Goal: Information Seeking & Learning: Learn about a topic

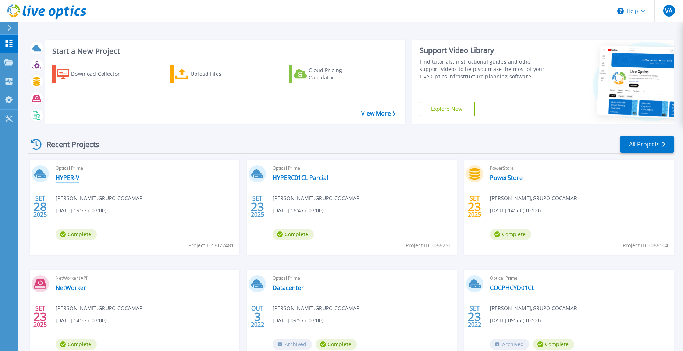
click at [72, 178] on link "HYPER-V" at bounding box center [68, 177] width 24 height 7
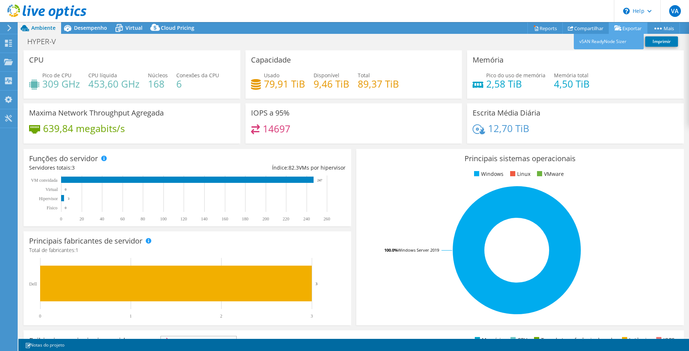
click at [629, 27] on link "Exportar" at bounding box center [628, 27] width 39 height 11
click at [588, 31] on link "Compartilhar" at bounding box center [585, 27] width 47 height 11
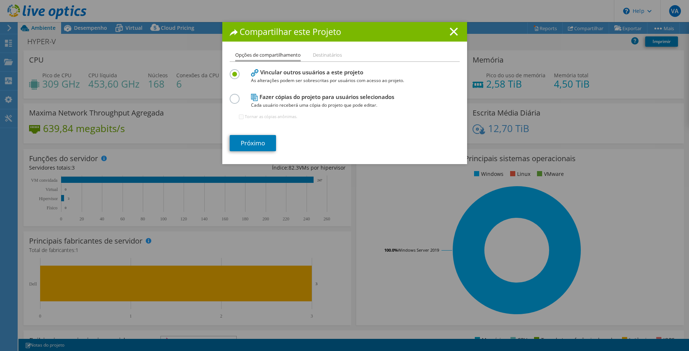
click at [337, 57] on li "Destinatários" at bounding box center [327, 55] width 29 height 9
click at [276, 56] on li "Opções de compartilhamento" at bounding box center [268, 56] width 66 height 11
click at [230, 96] on label at bounding box center [236, 95] width 13 height 2
click at [0, 0] on input "radio" at bounding box center [0, 0] width 0 height 0
click at [253, 137] on link "Próximo" at bounding box center [253, 143] width 46 height 16
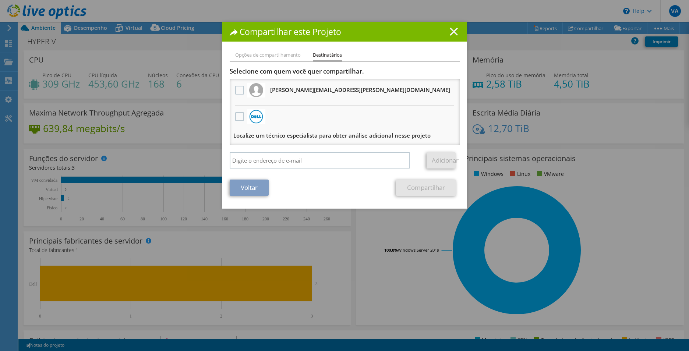
click at [450, 33] on line at bounding box center [453, 31] width 7 height 7
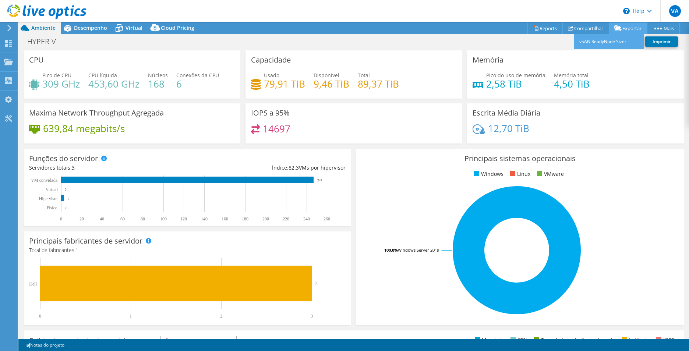
click at [629, 29] on link "Exportar" at bounding box center [628, 27] width 39 height 11
click at [606, 41] on link "vSAN ReadyNode Sizer" at bounding box center [609, 41] width 70 height 15
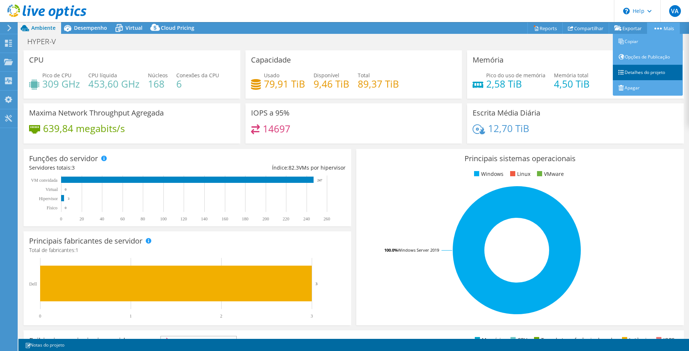
click at [657, 70] on link "Detalhes do projeto" at bounding box center [648, 72] width 70 height 15
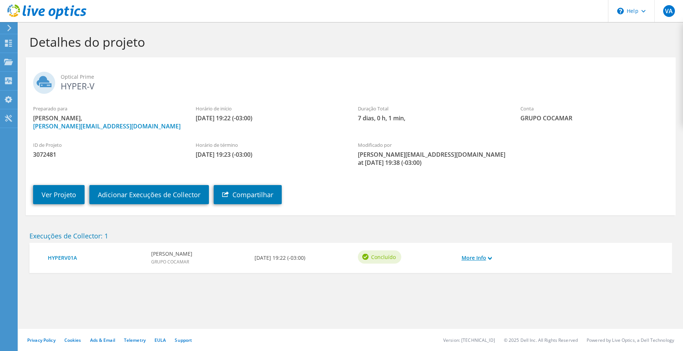
click at [467, 255] on link "More Info" at bounding box center [477, 258] width 30 height 8
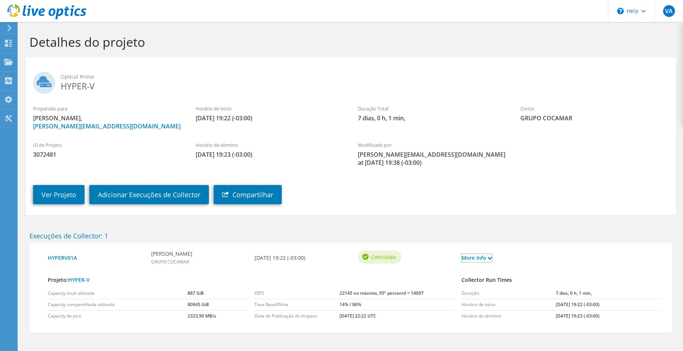
scroll to position [26, 0]
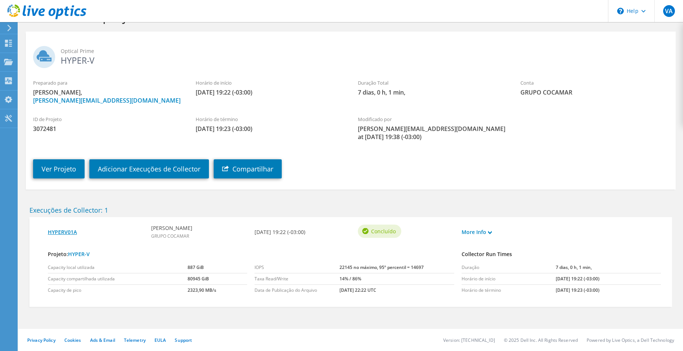
click at [69, 232] on link "HYPERV01A" at bounding box center [96, 232] width 96 height 8
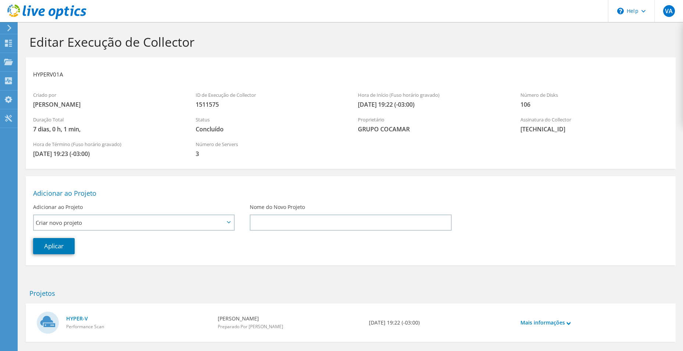
scroll to position [35, 0]
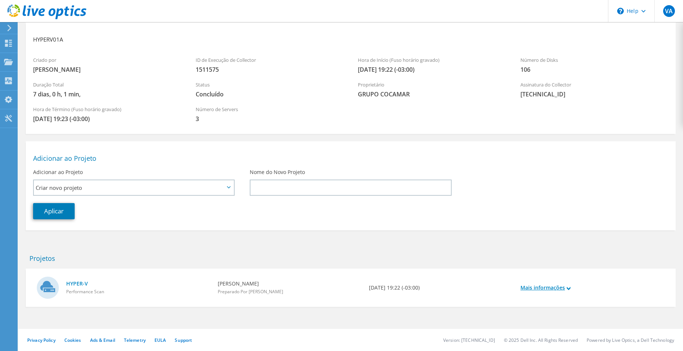
click at [545, 289] on link "Mais informações" at bounding box center [546, 288] width 50 height 8
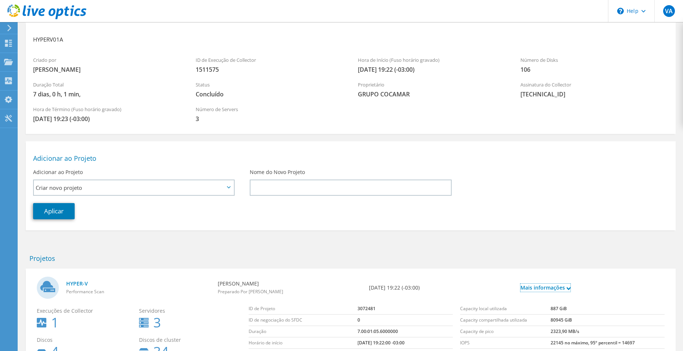
scroll to position [100, 0]
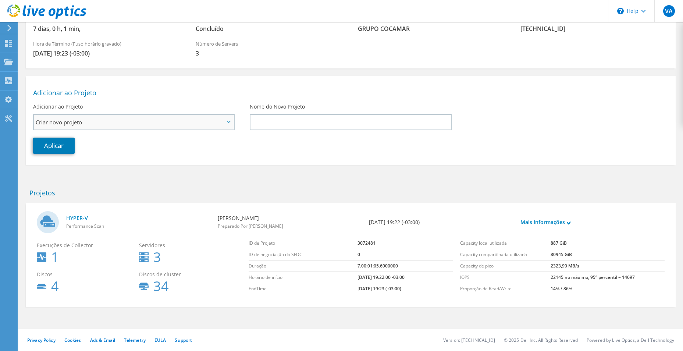
click at [205, 123] on span "Criar novo projeto" at bounding box center [130, 122] width 189 height 9
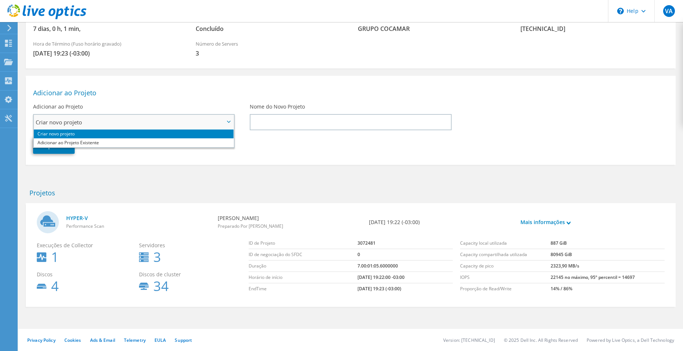
click at [205, 123] on span "Criar novo projeto" at bounding box center [130, 122] width 189 height 9
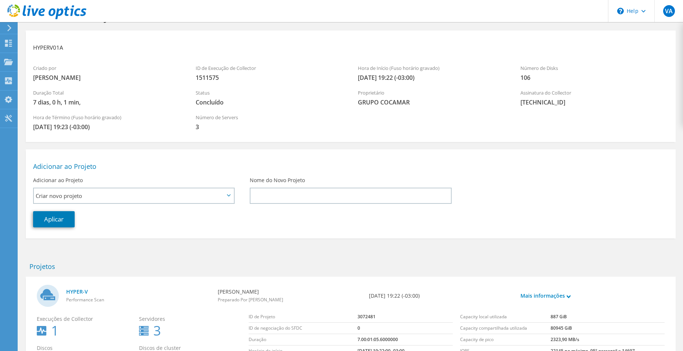
scroll to position [0, 0]
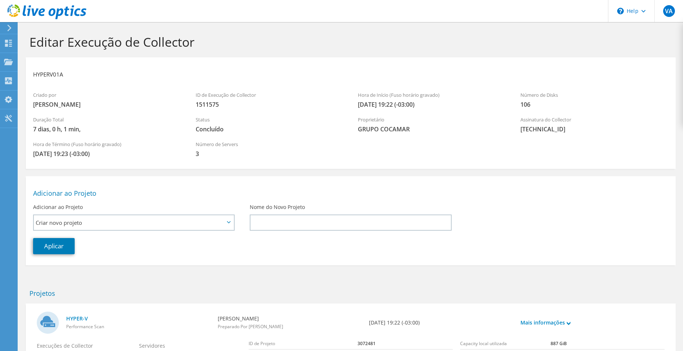
click at [6, 24] on div "VA Usuário Final Victor Aisawa victor.aisawa@cocamar.com.br GRUPO COCAMAR My Pr…" at bounding box center [341, 226] width 683 height 452
click at [8, 40] on use at bounding box center [8, 43] width 7 height 7
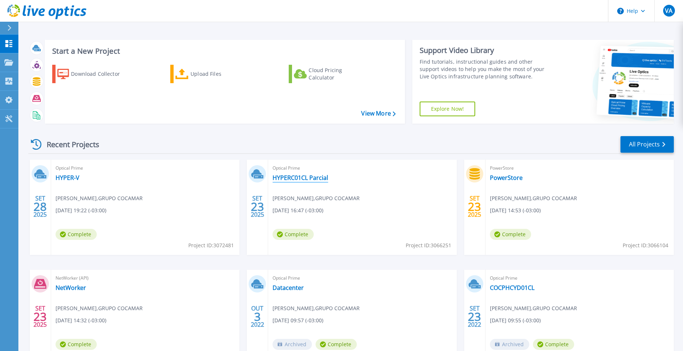
click at [309, 179] on link "HYPERC01CL Parcial" at bounding box center [301, 177] width 56 height 7
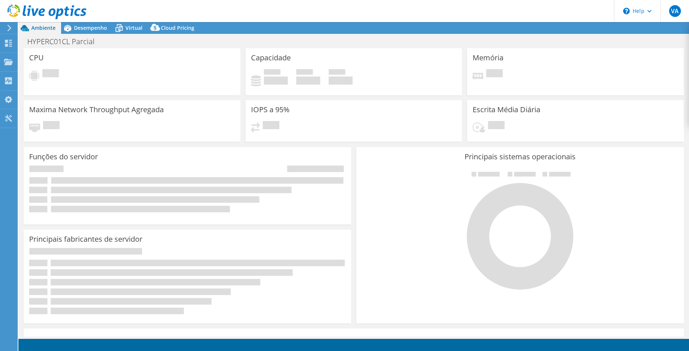
select select "SouthAmerica"
select select "BRL"
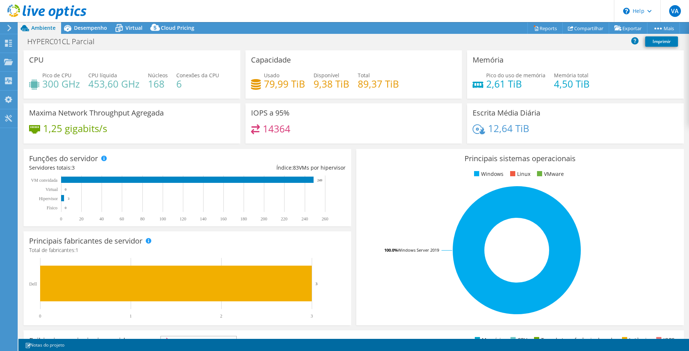
click at [397, 219] on rect at bounding box center [517, 250] width 310 height 129
click at [82, 24] on div at bounding box center [43, 12] width 86 height 25
click at [79, 29] on span "Desempenho" at bounding box center [90, 27] width 33 height 7
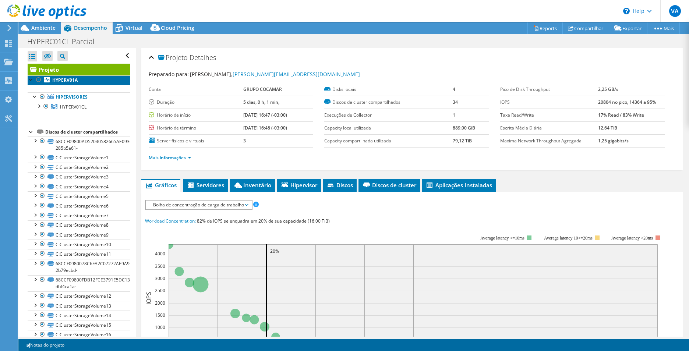
click at [59, 80] on b "HYPERV01A" at bounding box center [64, 80] width 25 height 6
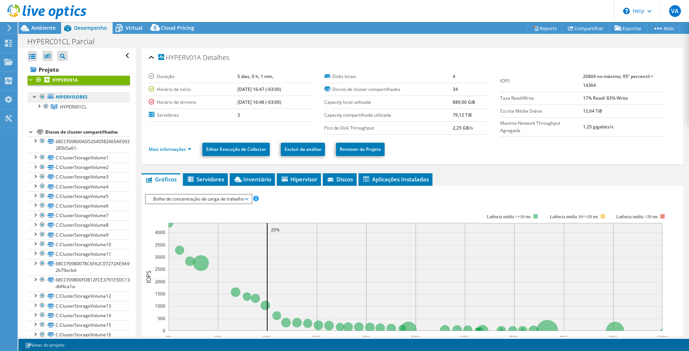
click at [70, 96] on link "Hipervisores" at bounding box center [79, 97] width 102 height 10
click at [62, 105] on span "HYPERV01CL" at bounding box center [73, 107] width 26 height 6
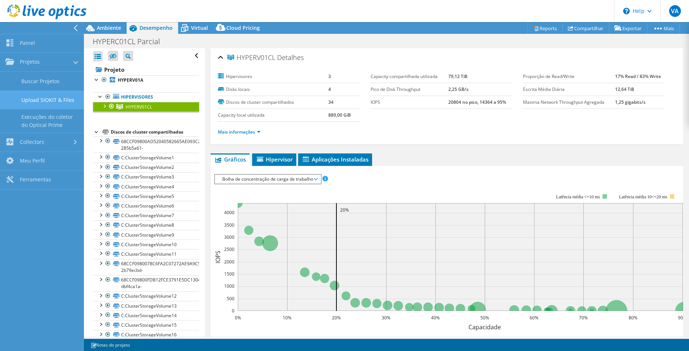
click at [59, 102] on link "Upload SIOKIT & Files" at bounding box center [42, 100] width 84 height 19
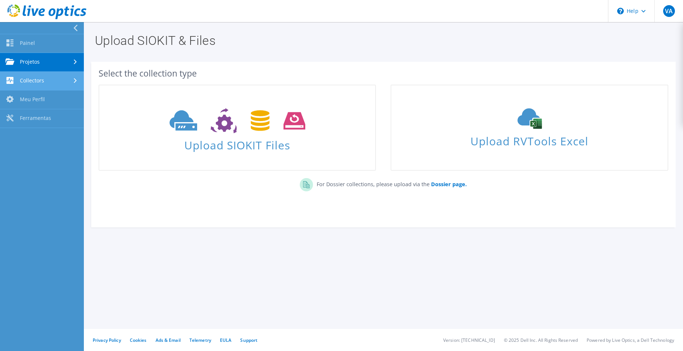
click at [28, 75] on link "Collectors" at bounding box center [42, 81] width 84 height 19
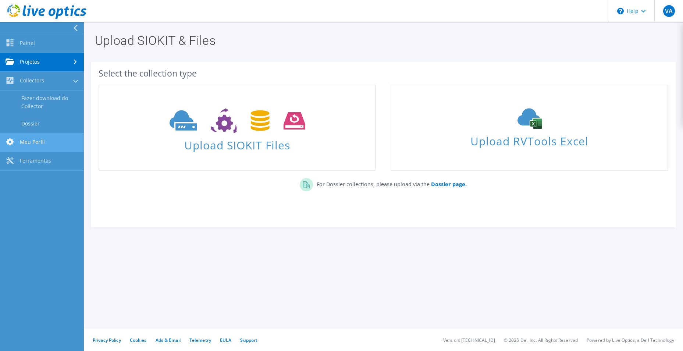
click at [61, 147] on link "Meu Perfil" at bounding box center [42, 142] width 84 height 19
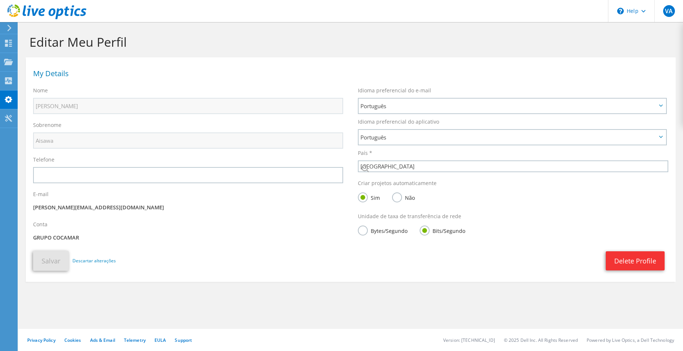
select select "30"
click at [10, 29] on use at bounding box center [9, 28] width 4 height 7
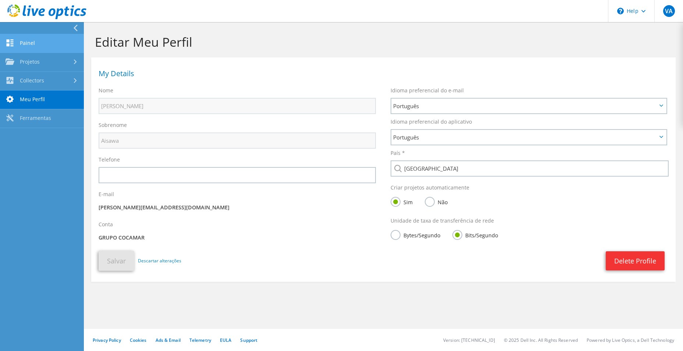
click at [22, 42] on link "Painel" at bounding box center [42, 43] width 84 height 19
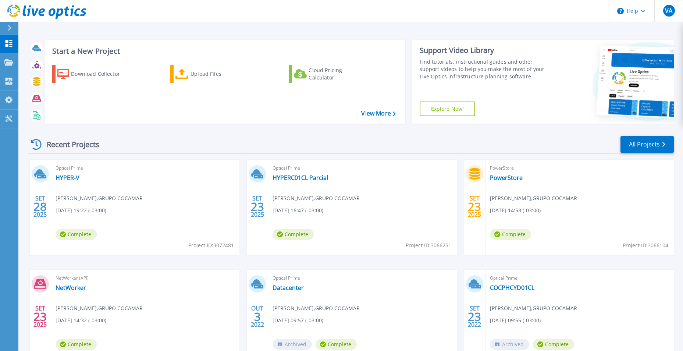
scroll to position [37, 0]
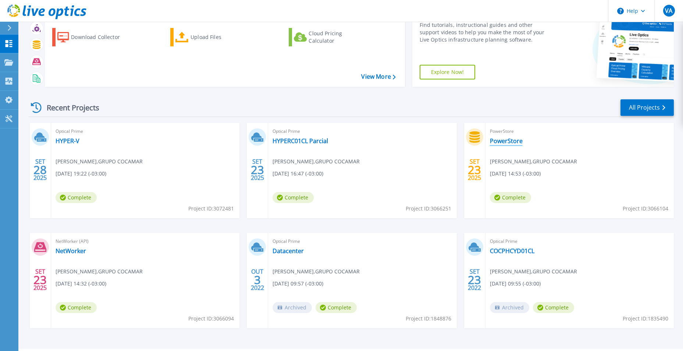
click at [504, 142] on link "PowerStore" at bounding box center [506, 140] width 33 height 7
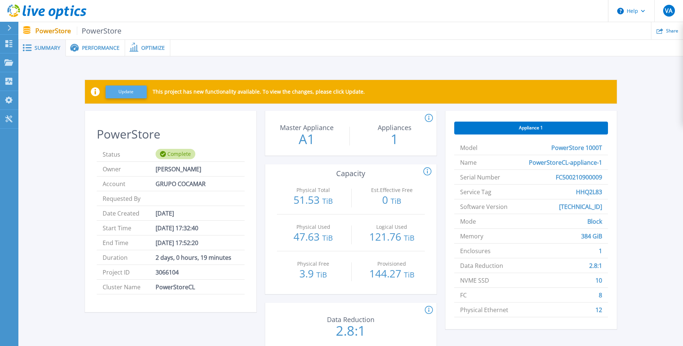
click at [121, 90] on button "Update" at bounding box center [126, 91] width 41 height 13
